Goal: Information Seeking & Learning: Learn about a topic

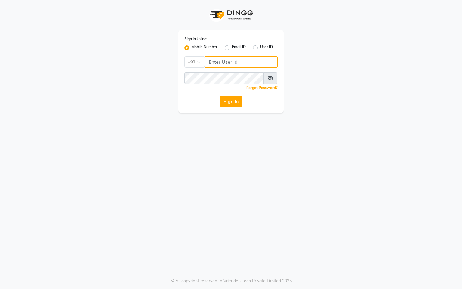
click at [222, 62] on input "Username" at bounding box center [240, 61] width 73 height 11
type input "76269672781"
click at [236, 102] on button "Sign In" at bounding box center [231, 101] width 23 height 11
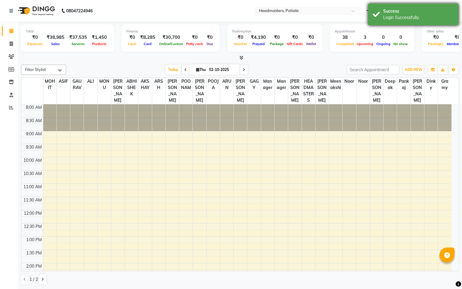
select select "en"
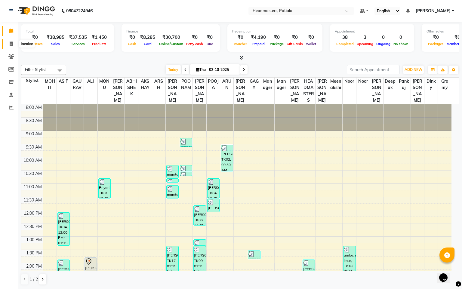
click at [10, 45] on icon at bounding box center [11, 43] width 3 height 5
select select "service"
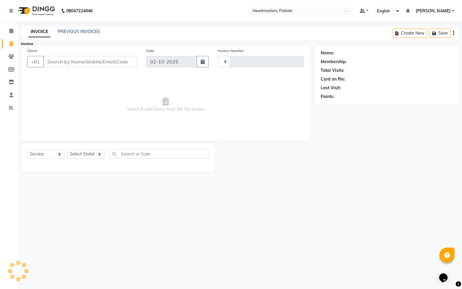
type input "7474"
select select "6602"
click at [81, 29] on div "PREVIOUS INVOICES" at bounding box center [79, 32] width 42 height 6
click at [82, 32] on link "PREVIOUS INVOICES" at bounding box center [79, 31] width 42 height 5
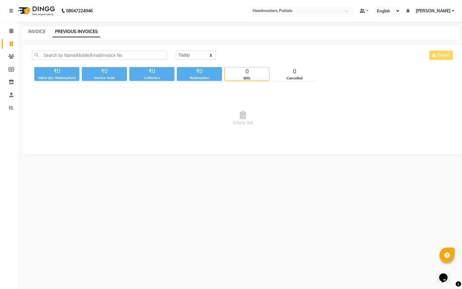
click at [88, 28] on link "PREVIOUS INVOICES" at bounding box center [77, 31] width 48 height 11
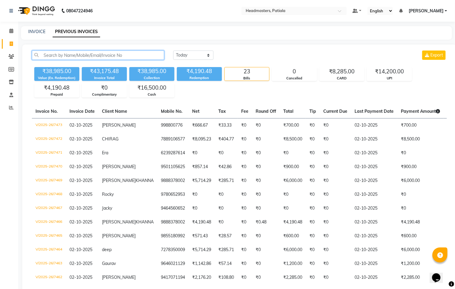
click at [108, 54] on input "text" at bounding box center [98, 55] width 132 height 9
click at [13, 30] on icon at bounding box center [11, 31] width 4 height 5
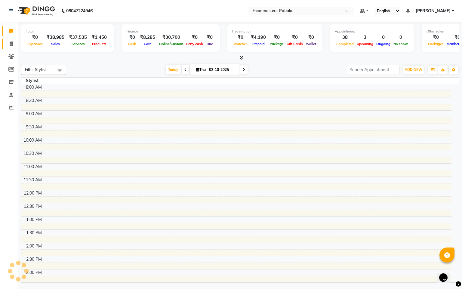
click at [12, 45] on icon at bounding box center [11, 43] width 3 height 5
select select "service"
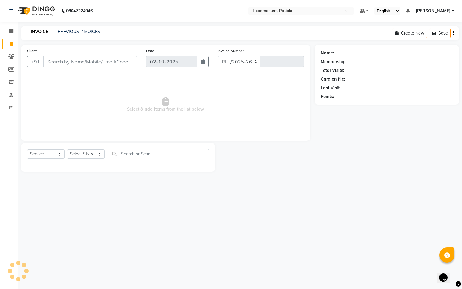
select select "6602"
type input "7474"
click at [92, 35] on div "PREVIOUS INVOICES" at bounding box center [79, 32] width 42 height 6
click at [89, 27] on div "INVOICE PREVIOUS INVOICES Create New Save" at bounding box center [240, 33] width 438 height 14
click at [76, 32] on link "PREVIOUS INVOICES" at bounding box center [79, 31] width 42 height 5
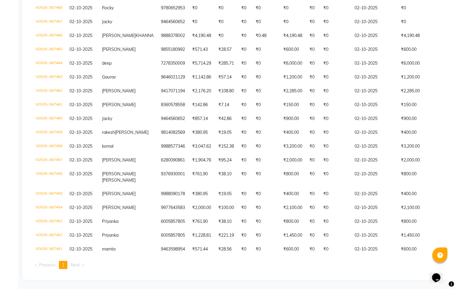
scroll to position [215, 0]
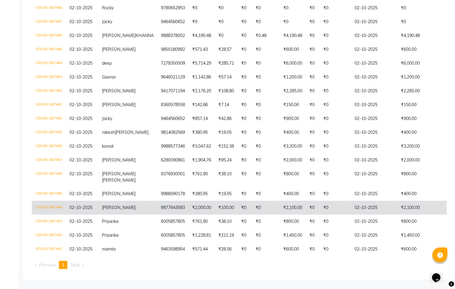
click at [189, 201] on td "₹2,000.00" at bounding box center [202, 208] width 26 height 14
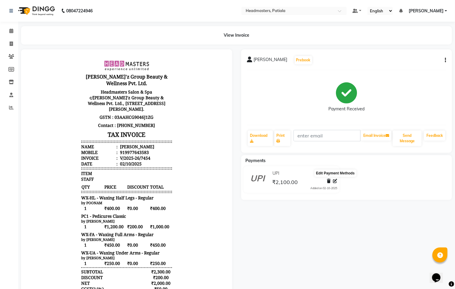
click at [334, 183] on icon at bounding box center [335, 181] width 4 height 4
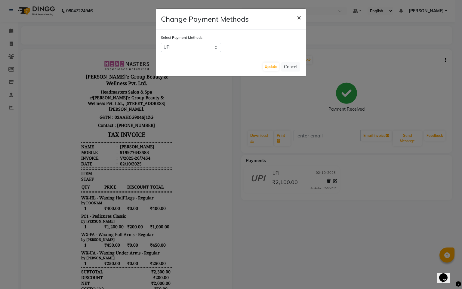
click at [301, 16] on button "×" at bounding box center [299, 17] width 14 height 17
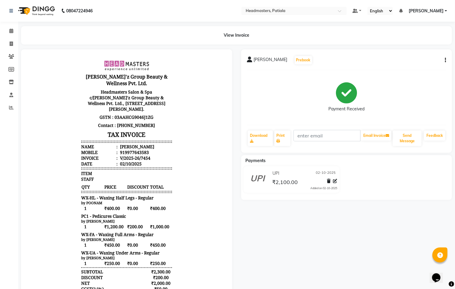
scroll to position [5, 0]
click at [447, 59] on div "RUPINDER Prebook Payment Received Download Print Email Invoice Send Message Fee…" at bounding box center [346, 100] width 211 height 103
click at [446, 60] on icon "button" at bounding box center [445, 60] width 1 height 0
click at [417, 65] on div "Edit Item Staff" at bounding box center [415, 64] width 41 height 8
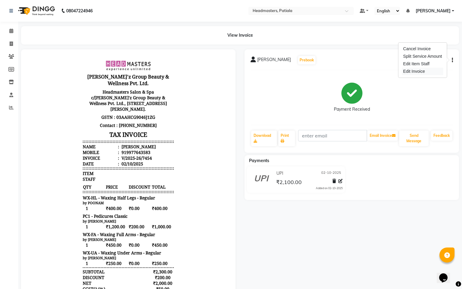
select select
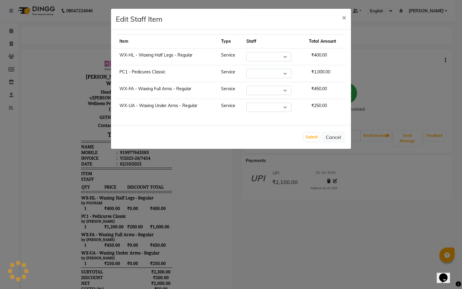
select select "51098"
select select "51101"
click at [280, 93] on select "Select ABHISHEK AJAY KUMAR AKSHAY ALI ARSH ARUN ASIF AZEEZUR REHMAAN Chand Saho…" at bounding box center [268, 90] width 45 height 9
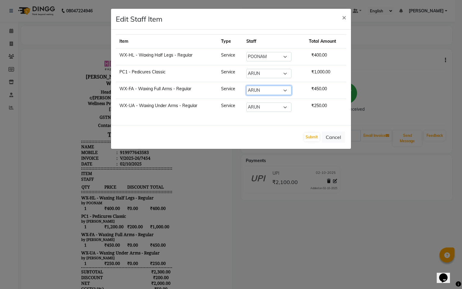
select select "51098"
click at [246, 87] on select "Select ABHISHEK AJAY KUMAR AKSHAY ALI ARSH ARUN ASIF AZEEZUR REHMAAN Chand Saho…" at bounding box center [268, 90] width 45 height 9
click at [266, 109] on select "Select ABHISHEK AJAY KUMAR AKSHAY ALI ARSH ARUN ASIF AZEEZUR REHMAAN Chand Saho…" at bounding box center [268, 107] width 45 height 9
select select "51098"
click at [246, 104] on select "Select ABHISHEK AJAY KUMAR AKSHAY ALI ARSH ARUN ASIF AZEEZUR REHMAAN Chand Saho…" at bounding box center [268, 107] width 45 height 9
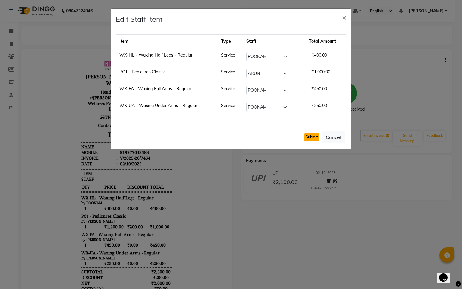
click at [310, 140] on button "Submit" at bounding box center [311, 137] width 15 height 8
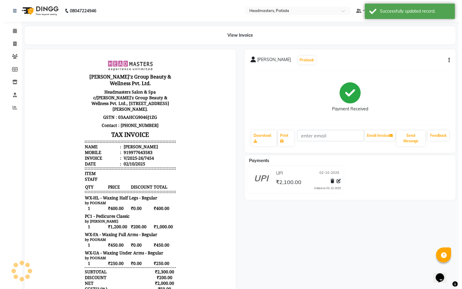
scroll to position [0, 0]
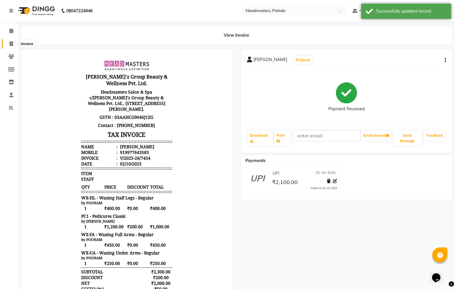
click at [10, 45] on icon at bounding box center [11, 43] width 3 height 5
select select "service"
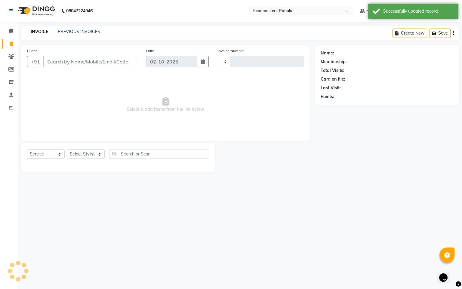
type input "7474"
select select "6602"
click at [77, 33] on link "PREVIOUS INVOICES" at bounding box center [79, 31] width 42 height 5
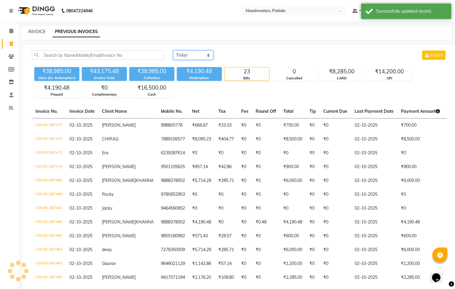
click at [202, 54] on select "Today Yesterday Custom Range" at bounding box center [193, 55] width 40 height 9
select select "yesterday"
click at [173, 51] on select "Today Yesterday Custom Range" at bounding box center [193, 55] width 40 height 9
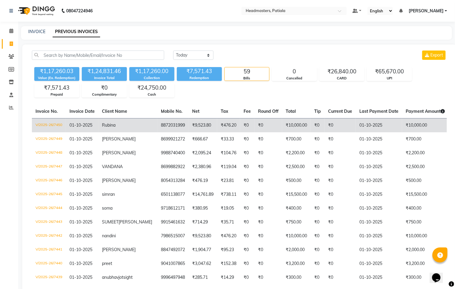
click at [402, 124] on td "₹10,000.00" at bounding box center [425, 125] width 46 height 14
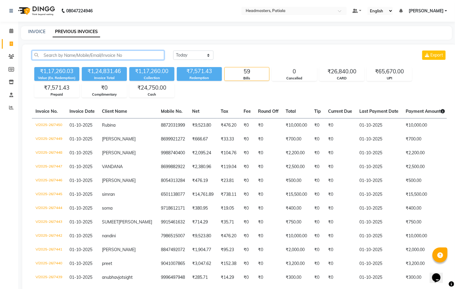
click at [81, 54] on input "text" at bounding box center [98, 55] width 132 height 9
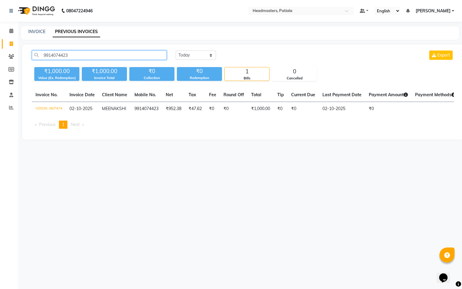
scroll to position [0, 67]
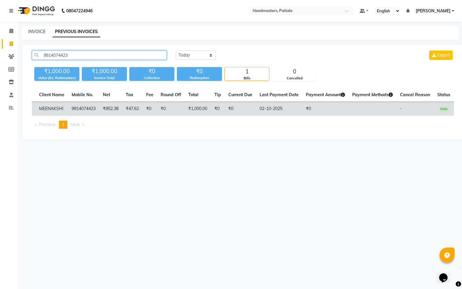
type input "9914074423"
click at [75, 109] on td "9914074423" at bounding box center [83, 109] width 31 height 14
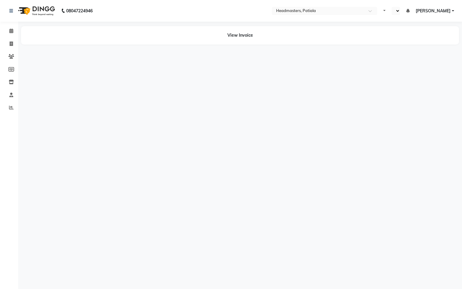
select select "en"
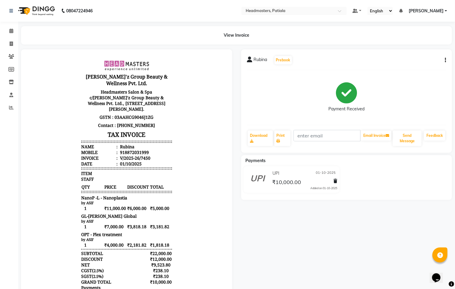
scroll to position [5, 0]
click at [446, 59] on button "button" at bounding box center [444, 60] width 4 height 6
click at [272, 179] on span "₹10,000.00" at bounding box center [286, 183] width 29 height 8
click at [446, 60] on icon "button" at bounding box center [445, 60] width 1 height 0
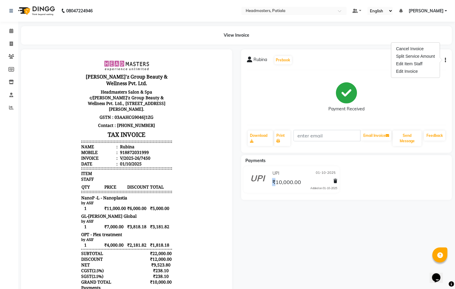
click at [274, 183] on span "₹10,000.00" at bounding box center [286, 183] width 29 height 8
click at [259, 180] on icon at bounding box center [257, 177] width 14 height 14
click at [324, 188] on div "Added on 01-10-2025" at bounding box center [323, 188] width 27 height 4
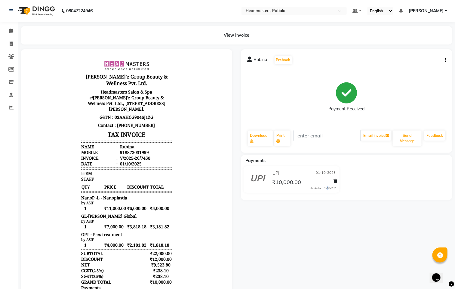
click at [324, 188] on div "Added on 01-10-2025" at bounding box center [323, 188] width 27 height 4
click at [335, 180] on icon at bounding box center [335, 181] width 4 height 4
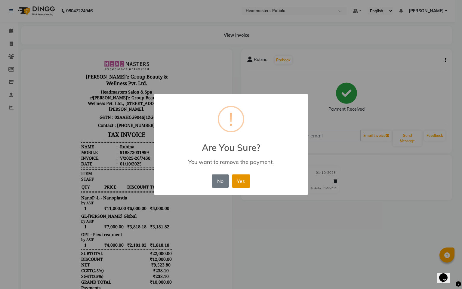
click at [243, 182] on button "Yes" at bounding box center [241, 180] width 18 height 13
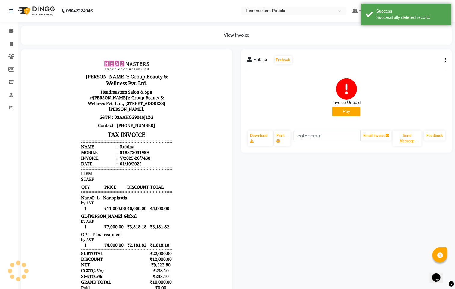
scroll to position [0, 0]
click at [346, 111] on button "Pay" at bounding box center [346, 111] width 28 height 9
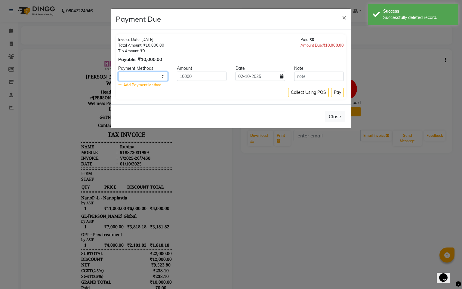
click at [156, 78] on select "UPI CARD Complimentary Cash" at bounding box center [143, 76] width 50 height 9
select select "116"
click at [118, 72] on select "UPI CARD Complimentary Cash" at bounding box center [143, 76] width 50 height 9
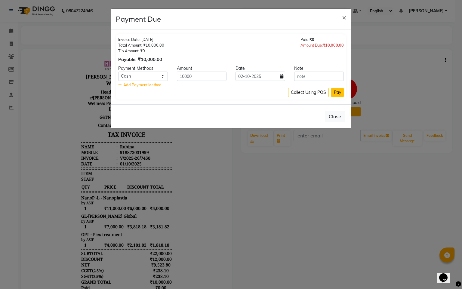
click at [338, 91] on button "Pay" at bounding box center [337, 92] width 13 height 9
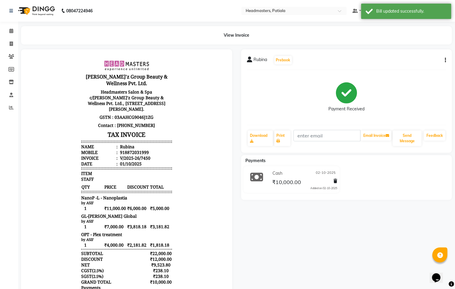
drag, startPoint x: 238, startPoint y: 152, endPoint x: 235, endPoint y: 157, distance: 6.2
click at [238, 152] on div "Rubina Prebook Payment Received Download Print Email Invoice Send Message Feedb…" at bounding box center [347, 190] width 220 height 282
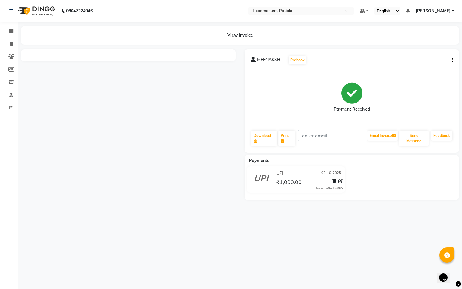
click at [453, 58] on div "MEENAKSHI Prebook Payment Received Download Print Email Invoice Send Message Fe…" at bounding box center [351, 100] width 214 height 103
click at [452, 60] on icon "button" at bounding box center [452, 60] width 1 height 0
click at [414, 50] on div "Cancel Invoice" at bounding box center [421, 49] width 41 height 8
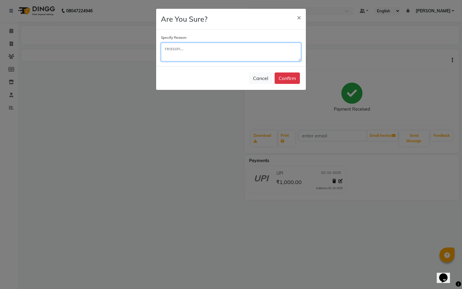
click at [193, 54] on textarea at bounding box center [231, 52] width 140 height 19
type textarea "DUPLICATE"
drag, startPoint x: 298, startPoint y: 90, endPoint x: 278, endPoint y: 79, distance: 22.6
click at [284, 82] on div "Cancel Confirm" at bounding box center [231, 78] width 150 height 24
click at [286, 79] on button "Confirm" at bounding box center [287, 77] width 25 height 11
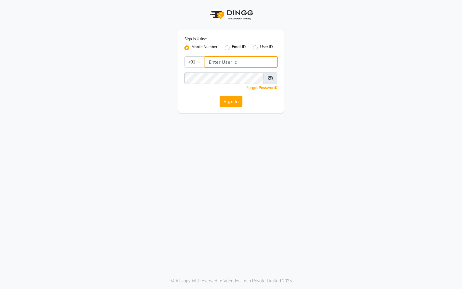
click at [246, 60] on input "Username" at bounding box center [240, 61] width 73 height 11
type input "76269672781"
click at [237, 103] on button "Sign In" at bounding box center [231, 101] width 23 height 11
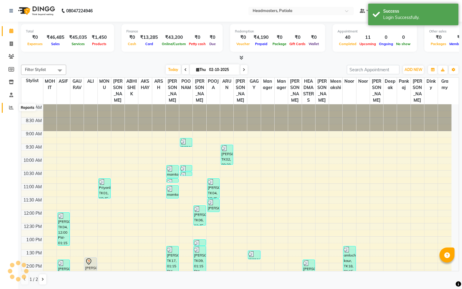
click at [12, 109] on icon at bounding box center [11, 107] width 5 height 5
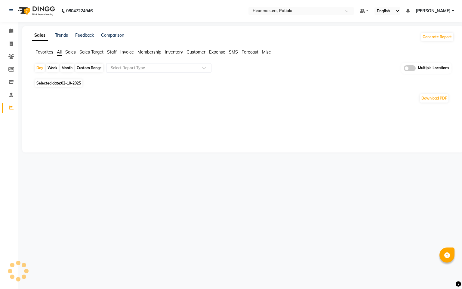
click at [114, 54] on li "Staff" at bounding box center [112, 52] width 10 height 6
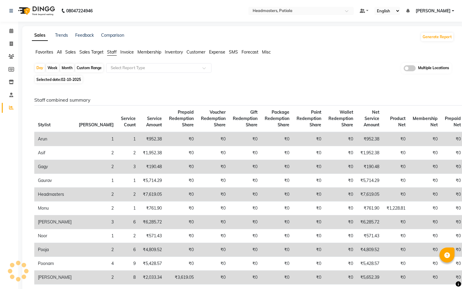
click at [114, 50] on span "Staff" at bounding box center [112, 51] width 10 height 5
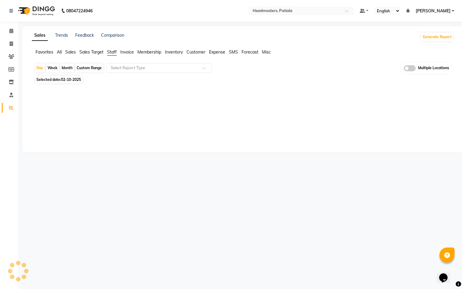
click at [75, 80] on span "02-10-2025" at bounding box center [71, 79] width 20 height 5
select select "10"
select select "2025"
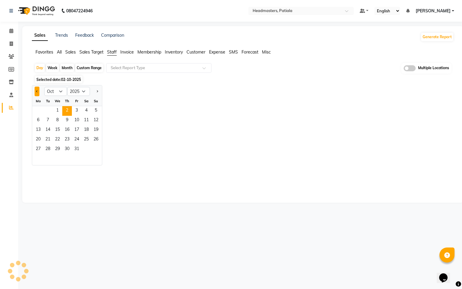
click at [37, 91] on span "Previous month" at bounding box center [37, 91] width 2 height 2
select select "9"
click at [57, 141] on span "24" at bounding box center [58, 140] width 10 height 10
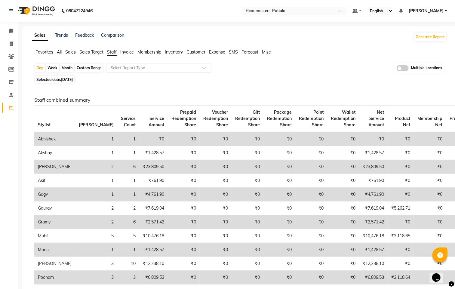
click at [73, 80] on span "[DATE]" at bounding box center [67, 79] width 12 height 5
select select "9"
select select "2025"
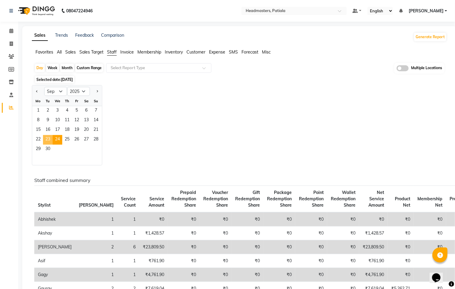
click at [48, 141] on span "23" at bounding box center [48, 140] width 10 height 10
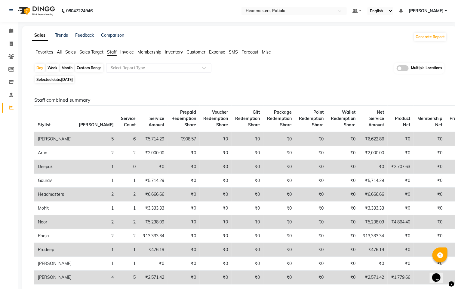
click at [73, 79] on span "[DATE]" at bounding box center [67, 79] width 12 height 5
select select "9"
select select "2025"
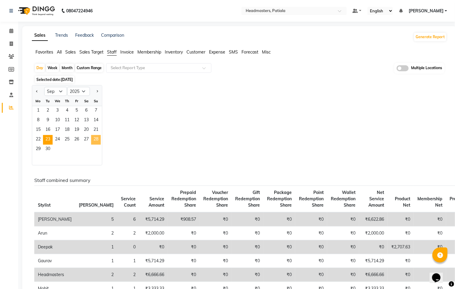
click at [97, 138] on span "28" at bounding box center [96, 140] width 10 height 10
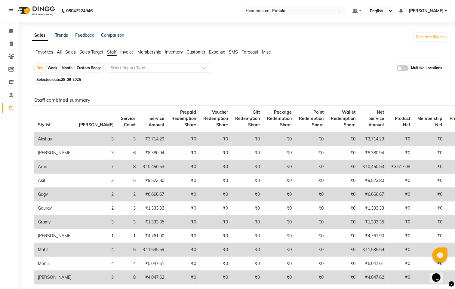
click at [75, 78] on span "28-09-2025" at bounding box center [71, 79] width 20 height 5
select select "9"
select select "2025"
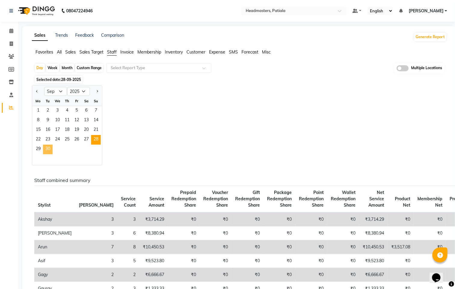
click at [47, 149] on span "30" at bounding box center [48, 150] width 10 height 10
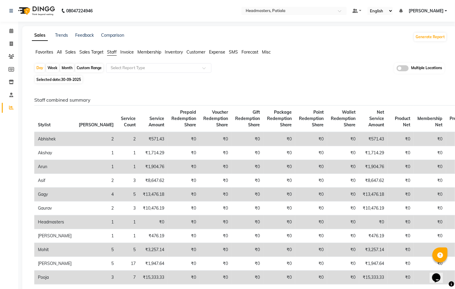
click at [78, 80] on span "30-09-2025" at bounding box center [71, 79] width 20 height 5
select select "9"
select select "2025"
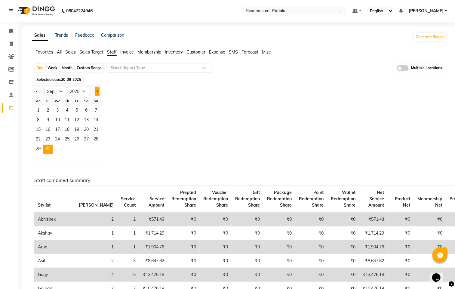
click at [97, 92] on span "Next month" at bounding box center [97, 91] width 2 height 2
select select "10"
click at [60, 112] on span "1" at bounding box center [58, 111] width 10 height 10
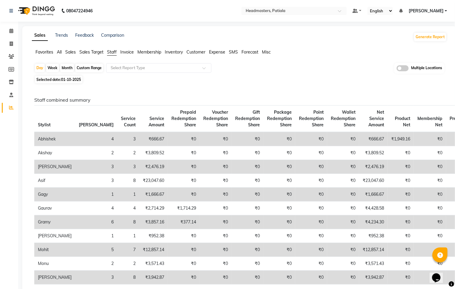
click at [66, 78] on span "01-10-2025" at bounding box center [71, 79] width 20 height 5
select select "10"
select select "2025"
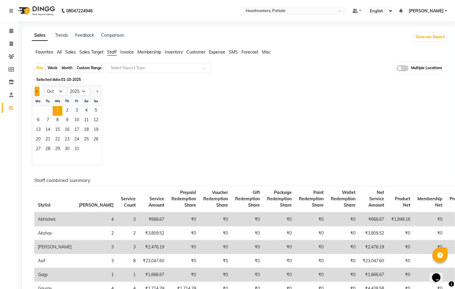
click at [37, 90] on button "Previous month" at bounding box center [37, 92] width 5 height 10
select select "9"
click at [58, 140] on span "24" at bounding box center [58, 140] width 10 height 10
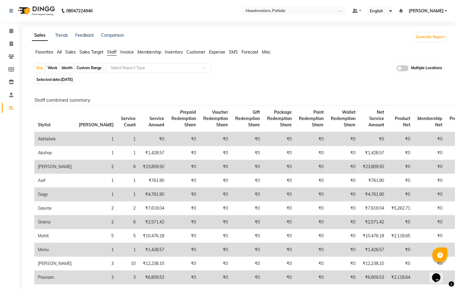
click at [73, 81] on span "[DATE]" at bounding box center [67, 79] width 12 height 5
select select "9"
select select "2025"
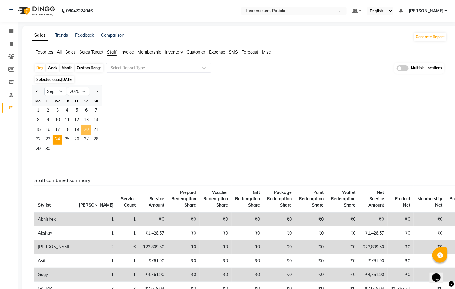
click at [88, 130] on span "20" at bounding box center [86, 130] width 10 height 10
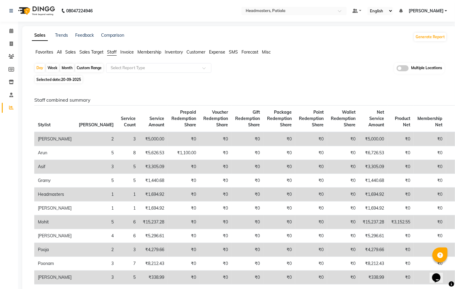
click at [78, 82] on span "Selected date: [DATE]" at bounding box center [59, 80] width 48 height 8
select select "9"
select select "2025"
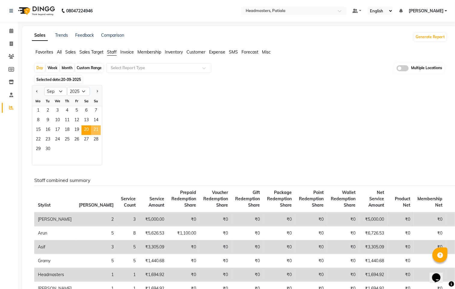
click at [96, 129] on span "21" at bounding box center [96, 130] width 10 height 10
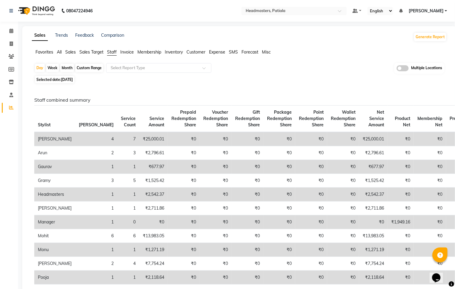
click at [71, 80] on span "[DATE]" at bounding box center [67, 79] width 12 height 5
select select "9"
select select "2025"
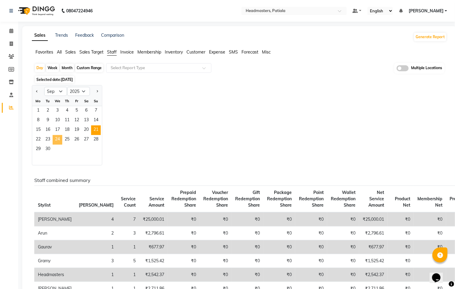
click at [60, 136] on span "24" at bounding box center [58, 140] width 10 height 10
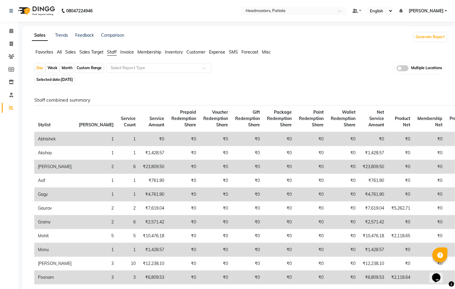
click at [73, 78] on span "[DATE]" at bounding box center [67, 79] width 12 height 5
select select "9"
select select "2025"
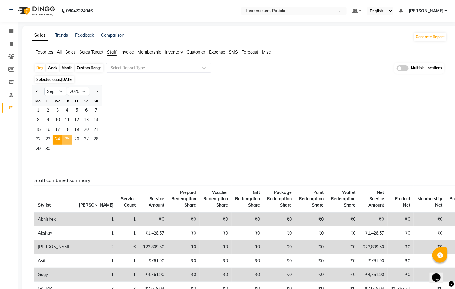
click at [65, 142] on span "25" at bounding box center [67, 140] width 10 height 10
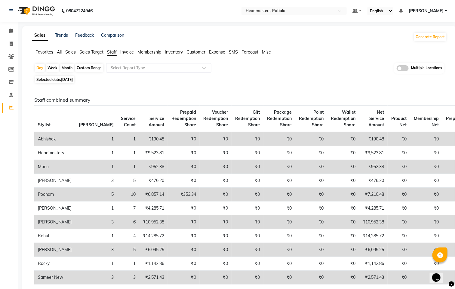
click at [73, 80] on span "[DATE]" at bounding box center [67, 79] width 12 height 5
select select "9"
select select "2025"
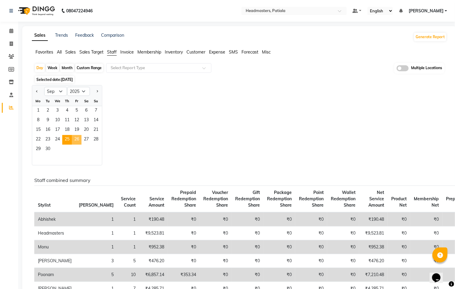
click at [75, 140] on span "26" at bounding box center [77, 140] width 10 height 10
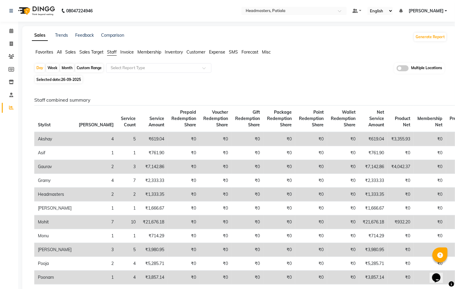
click at [72, 78] on span "26-09-2025" at bounding box center [71, 79] width 20 height 5
select select "9"
select select "2025"
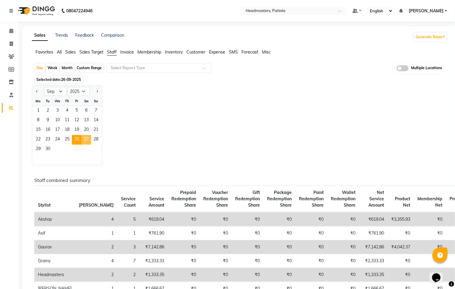
click at [84, 140] on span "27" at bounding box center [86, 140] width 10 height 10
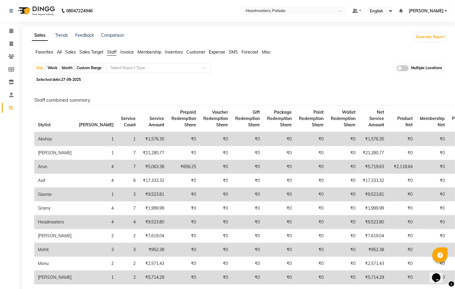
click at [77, 79] on span "27-09-2025" at bounding box center [71, 79] width 20 height 5
select select "9"
select select "2025"
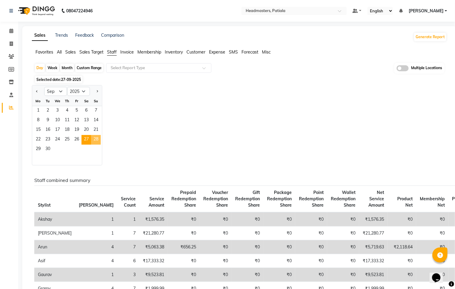
click at [97, 139] on span "28" at bounding box center [96, 140] width 10 height 10
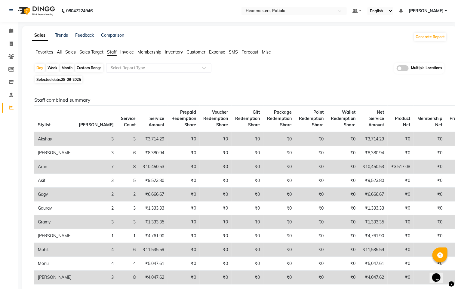
click at [74, 78] on span "28-09-2025" at bounding box center [71, 79] width 20 height 5
select select "9"
select select "2025"
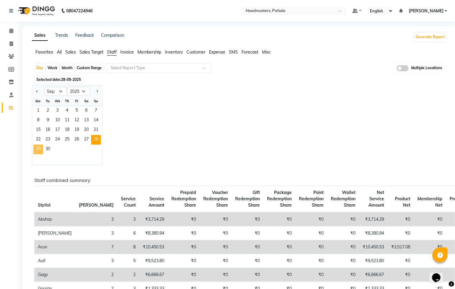
click at [40, 147] on span "29" at bounding box center [38, 150] width 10 height 10
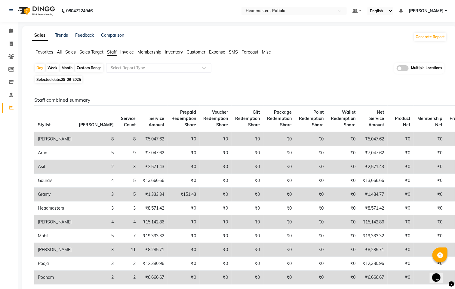
click at [70, 81] on span "29-09-2025" at bounding box center [71, 79] width 20 height 5
select select "9"
select select "2025"
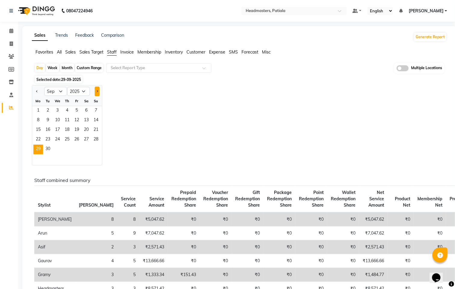
click at [98, 94] on button "Next month" at bounding box center [97, 92] width 5 height 10
select select "10"
click at [62, 112] on span "1" at bounding box center [58, 111] width 10 height 10
